Goal: Information Seeking & Learning: Learn about a topic

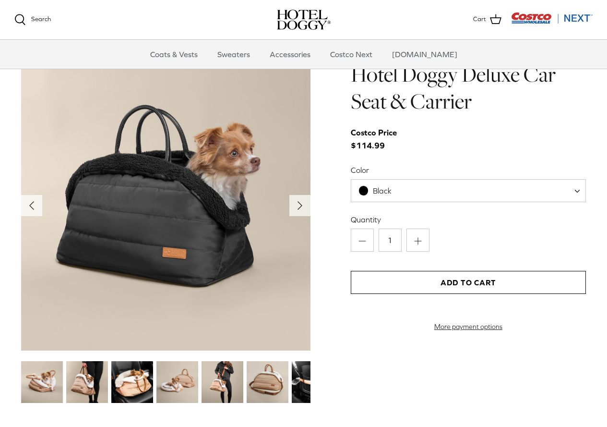
scroll to position [912, 0]
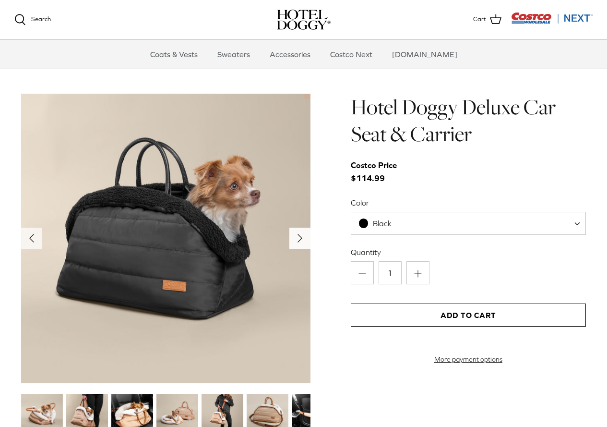
click at [293, 233] on icon "Right" at bounding box center [299, 237] width 15 height 15
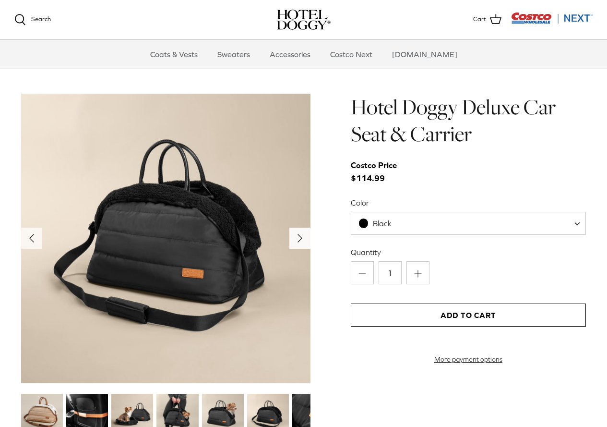
click at [293, 233] on icon "Right" at bounding box center [299, 237] width 15 height 15
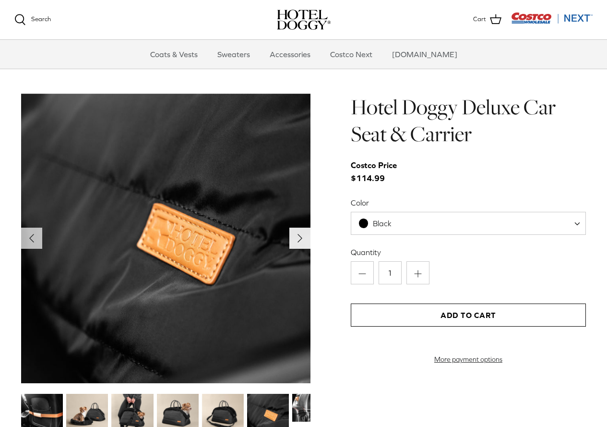
click at [293, 233] on icon "Right" at bounding box center [299, 237] width 15 height 15
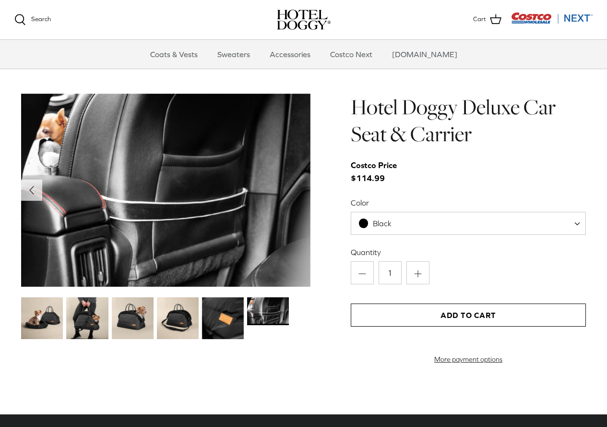
click at [293, 233] on img at bounding box center [165, 190] width 289 height 193
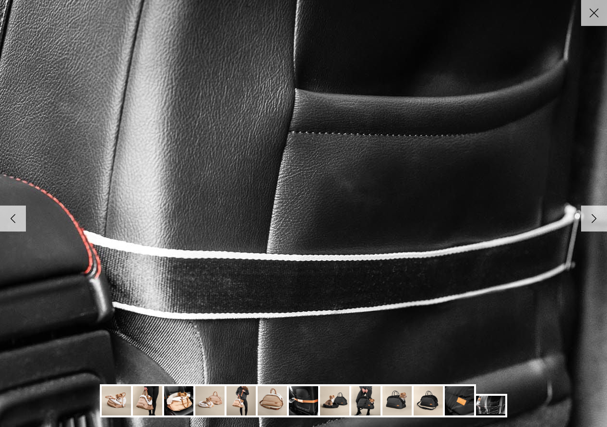
click at [293, 233] on img at bounding box center [303, 213] width 983 height 656
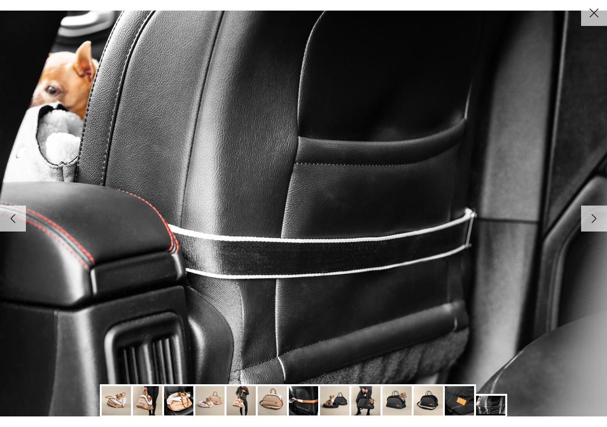
click at [592, 216] on icon "Right" at bounding box center [594, 218] width 16 height 16
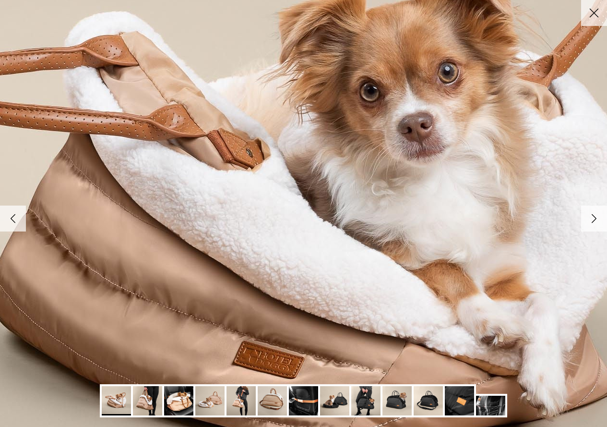
click at [592, 216] on icon "Right" at bounding box center [594, 218] width 16 height 16
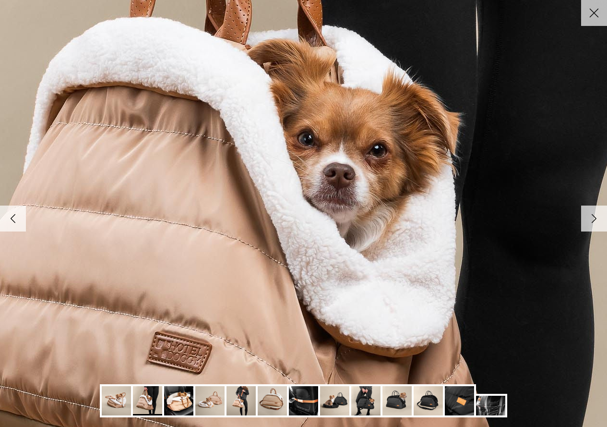
click at [592, 216] on icon "Right" at bounding box center [594, 218] width 16 height 16
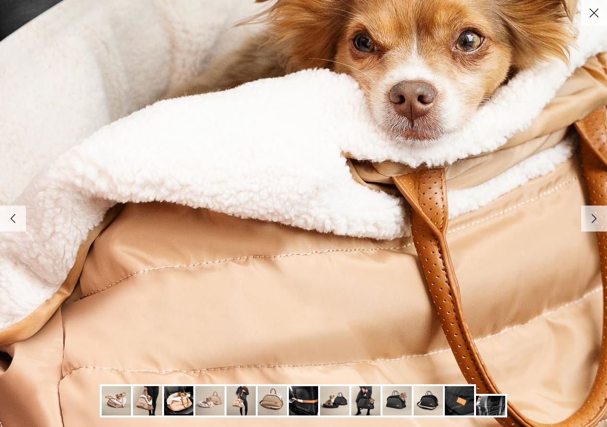
click at [591, 216] on icon "Right" at bounding box center [594, 218] width 16 height 16
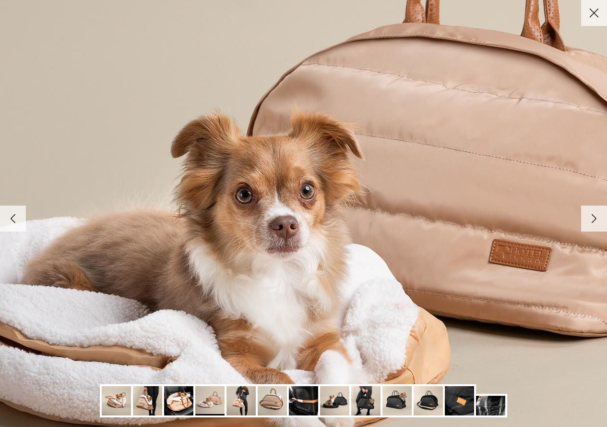
click at [591, 216] on icon "Right" at bounding box center [594, 218] width 16 height 16
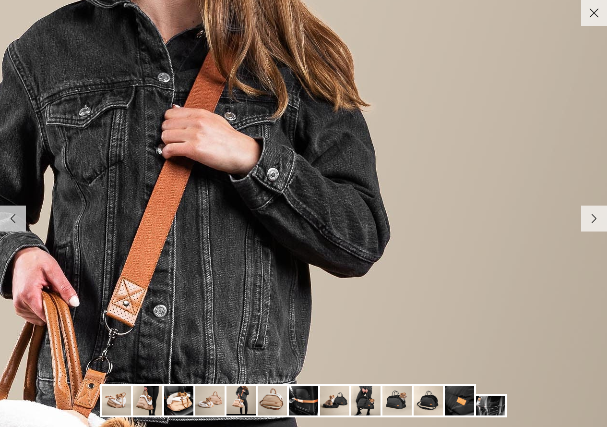
click at [593, 16] on icon "Close" at bounding box center [594, 13] width 16 height 16
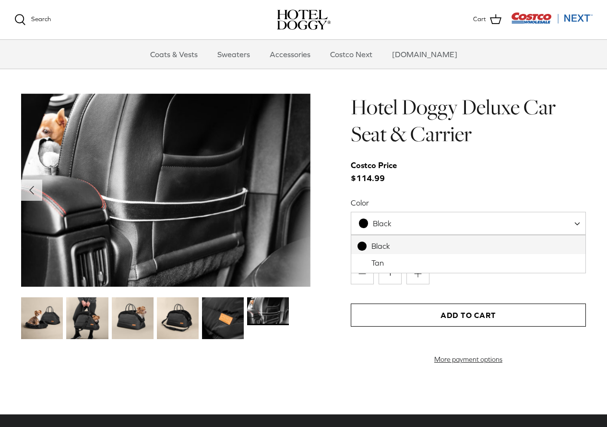
click at [407, 223] on span "Black" at bounding box center [380, 223] width 59 height 10
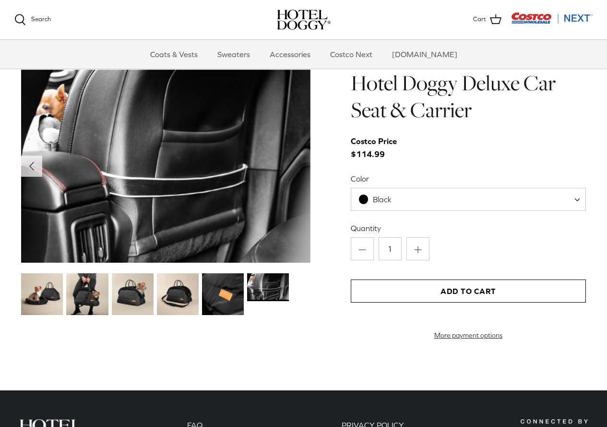
scroll to position [1110, 0]
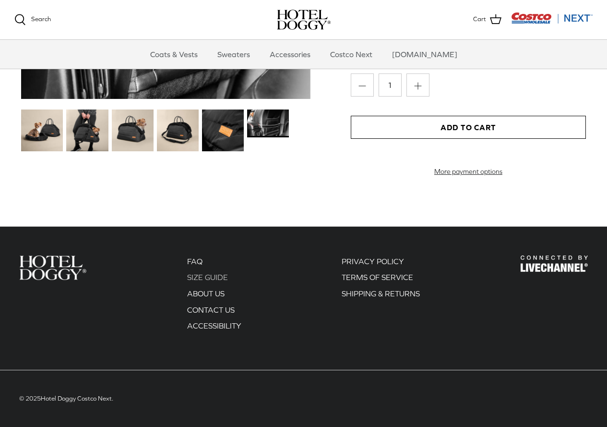
click at [217, 276] on link "SIZE GUIDE" at bounding box center [207, 277] width 41 height 9
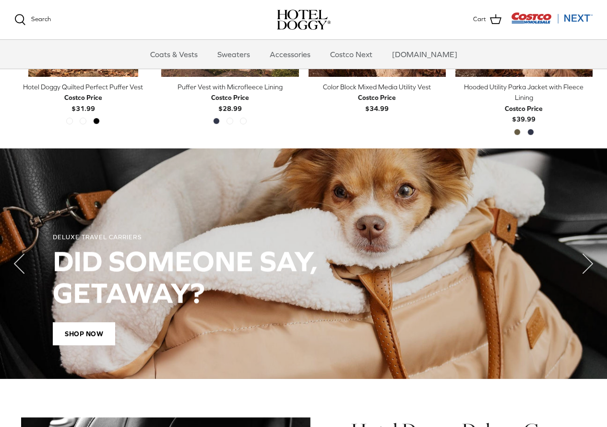
scroll to position [582, 0]
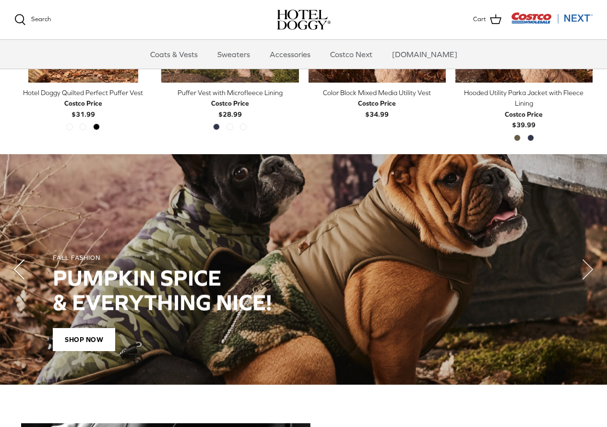
click at [12, 268] on icon "Left" at bounding box center [19, 269] width 38 height 38
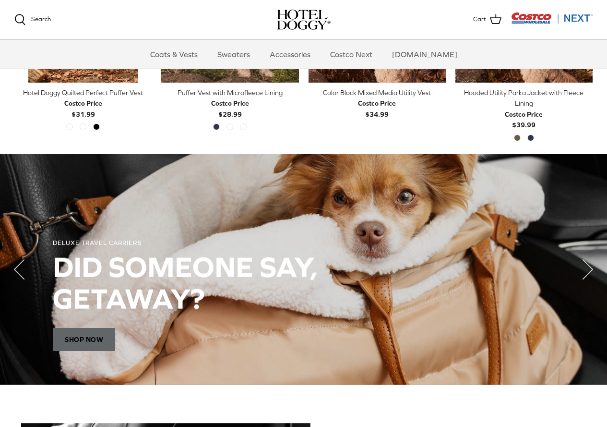
click at [86, 335] on span "Shop Now" at bounding box center [84, 339] width 62 height 23
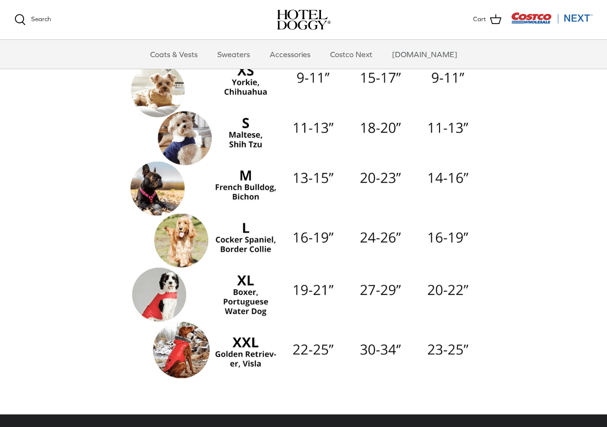
scroll to position [332, 0]
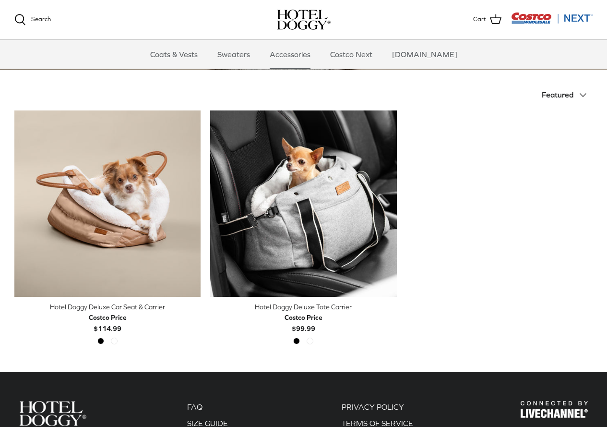
scroll to position [192, 0]
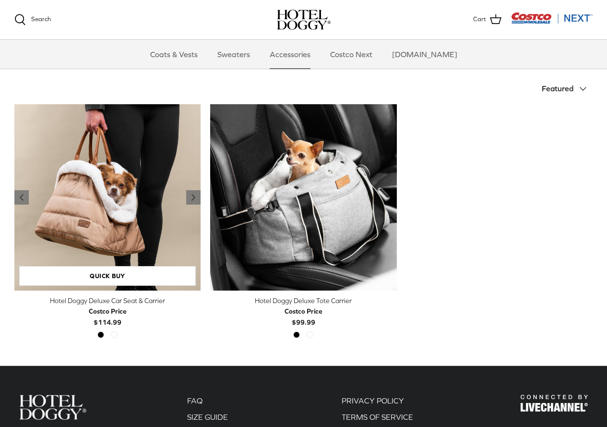
click at [121, 216] on img "Hotel Doggy Deluxe Car Seat & Carrier" at bounding box center [107, 197] width 186 height 186
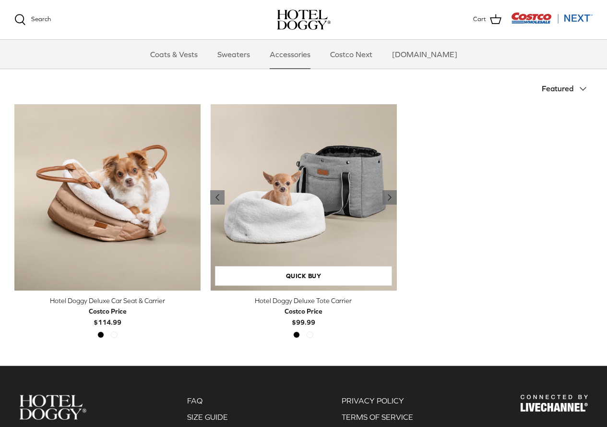
click at [325, 217] on img "Hotel Doggy Deluxe Tote Carrier" at bounding box center [303, 197] width 186 height 186
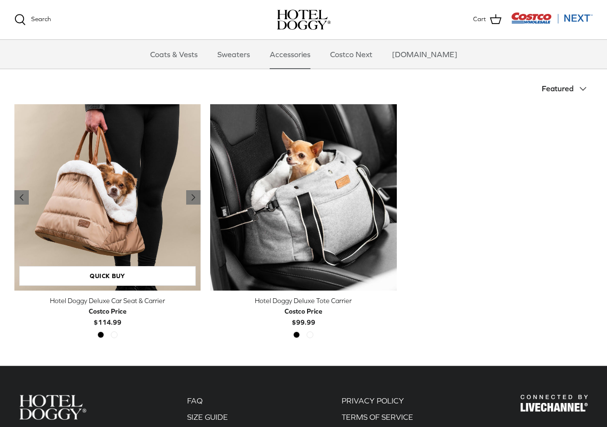
click at [137, 225] on img "Hotel Doggy Deluxe Car Seat & Carrier" at bounding box center [107, 197] width 186 height 186
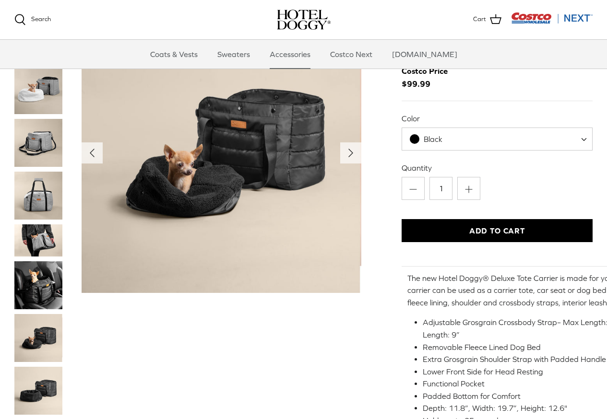
scroll to position [48, 0]
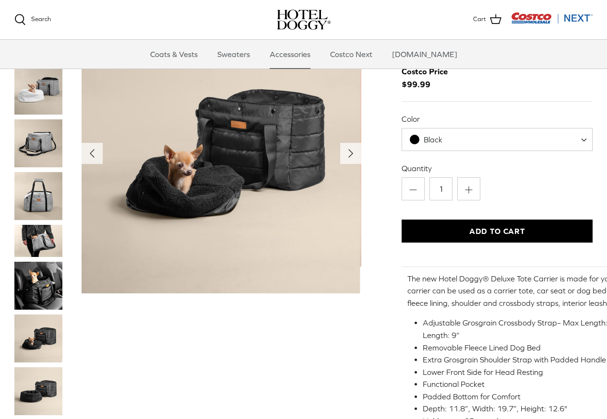
click at [43, 234] on img "Thumbnail Link" at bounding box center [38, 241] width 48 height 32
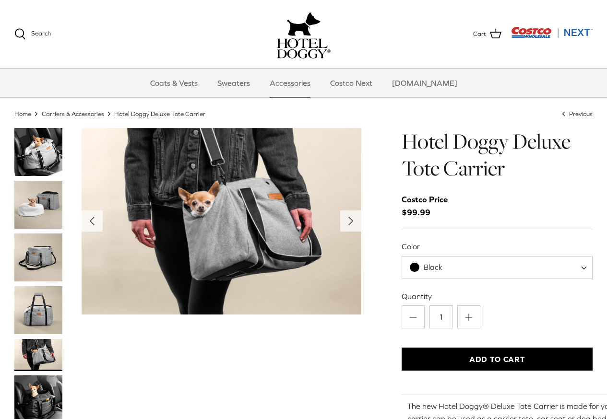
scroll to position [2, 0]
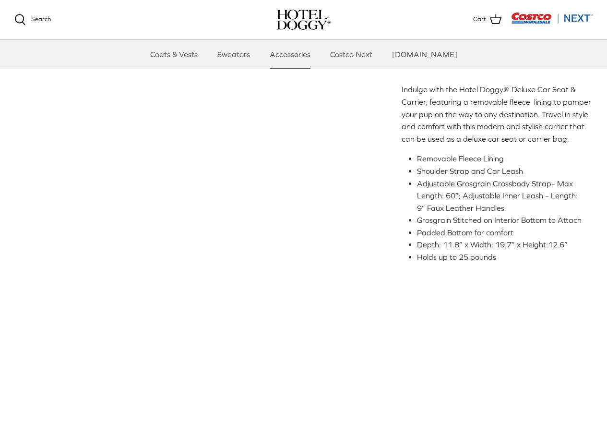
scroll to position [288, 0]
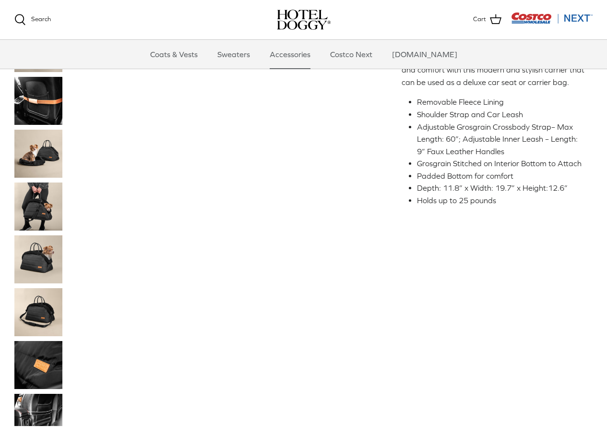
click at [40, 216] on img "Thumbnail Link" at bounding box center [38, 206] width 48 height 48
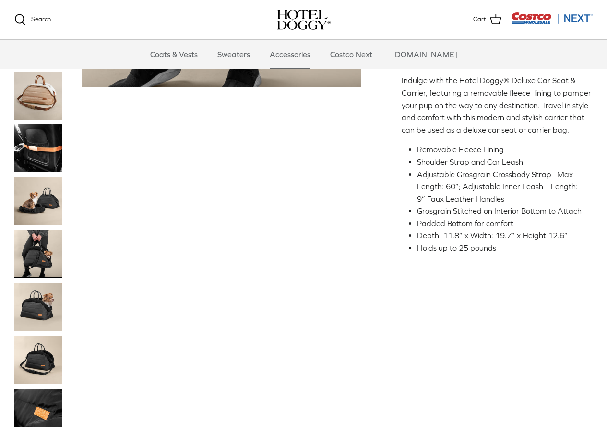
scroll to position [336, 0]
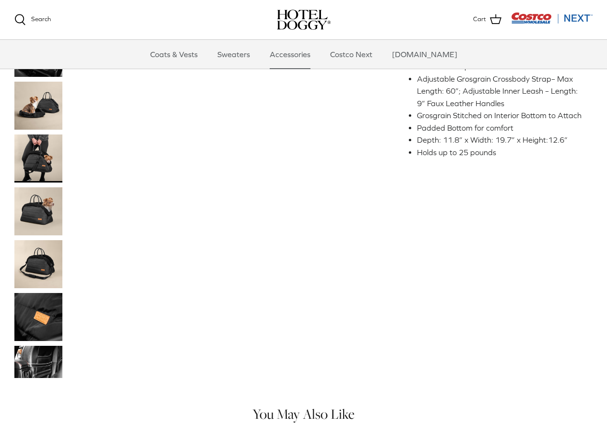
click at [31, 355] on img "Thumbnail Link" at bounding box center [38, 361] width 48 height 32
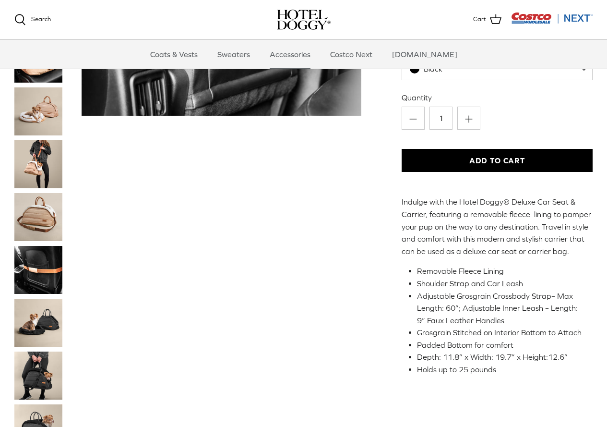
scroll to position [288, 0]
